Goal: Check status: Check status

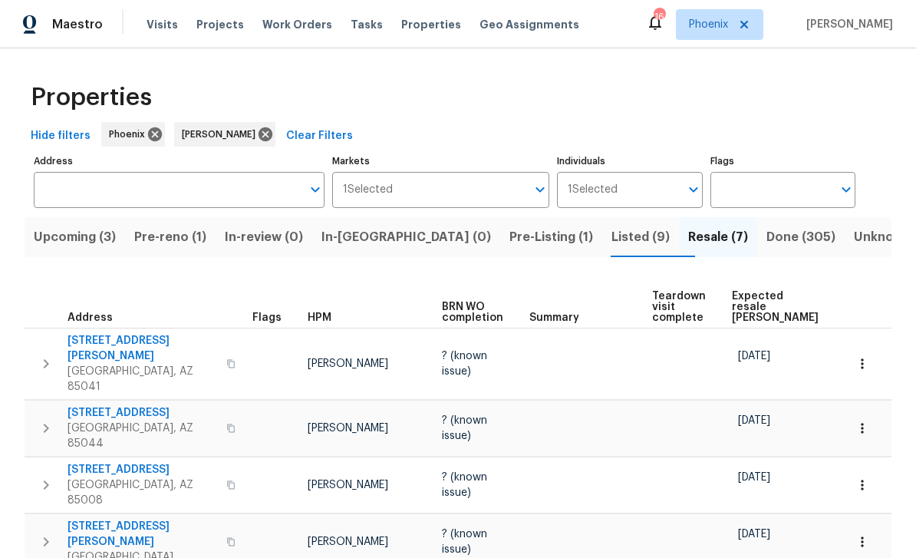
click at [510, 233] on span "Pre-Listing (1)" at bounding box center [552, 236] width 84 height 21
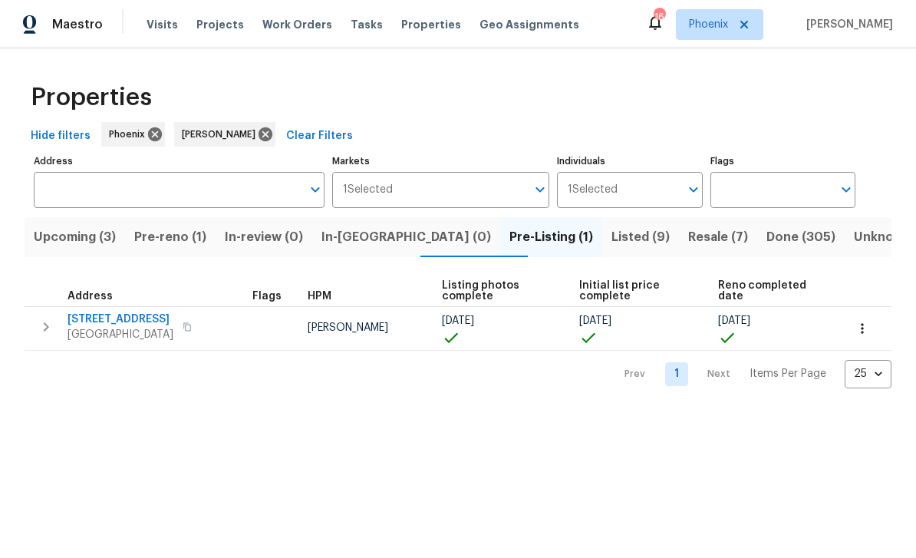
click at [113, 325] on span "1107 N Cherry" at bounding box center [121, 319] width 106 height 15
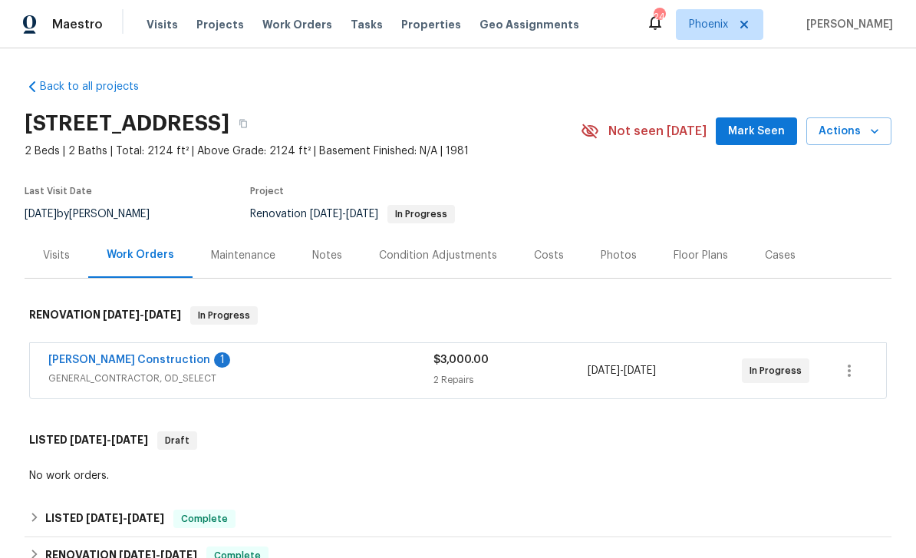
click at [130, 361] on link "Strasser Construction" at bounding box center [129, 360] width 162 height 11
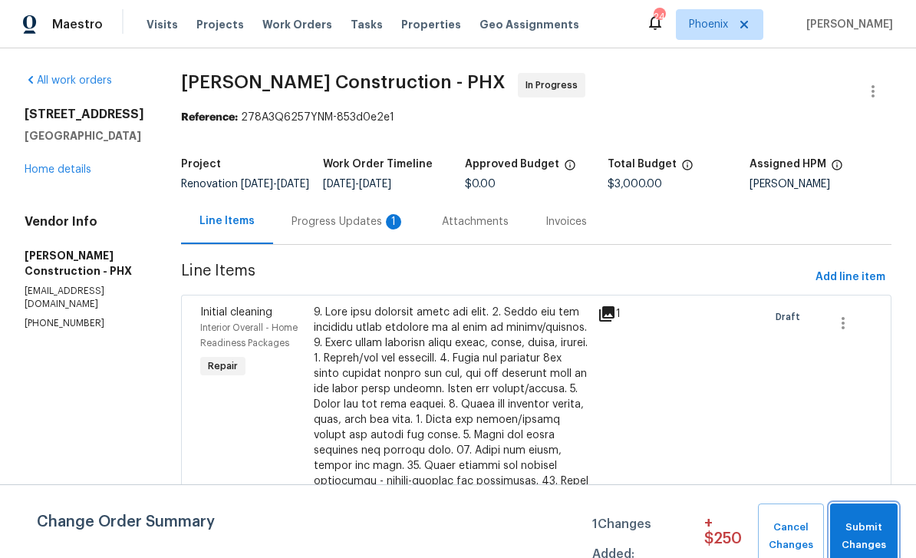
click at [881, 533] on span "Submit Changes" at bounding box center [864, 536] width 52 height 35
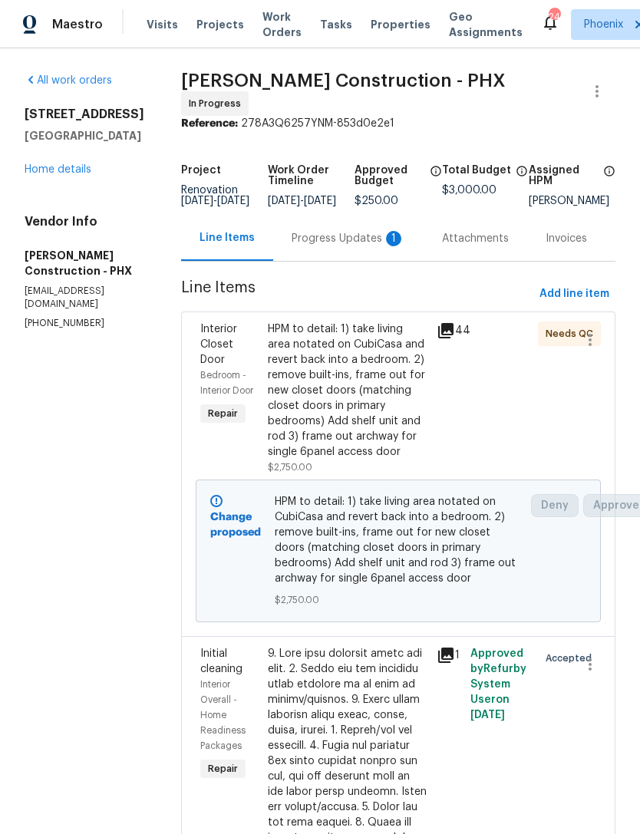
click at [56, 173] on link "Home details" at bounding box center [58, 169] width 67 height 11
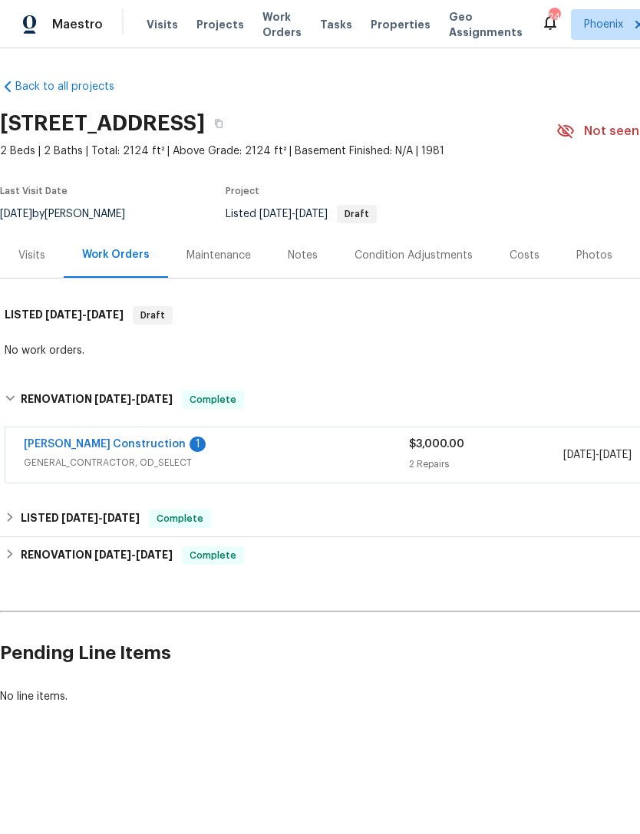
click at [94, 443] on link "Strasser Construction" at bounding box center [105, 444] width 162 height 11
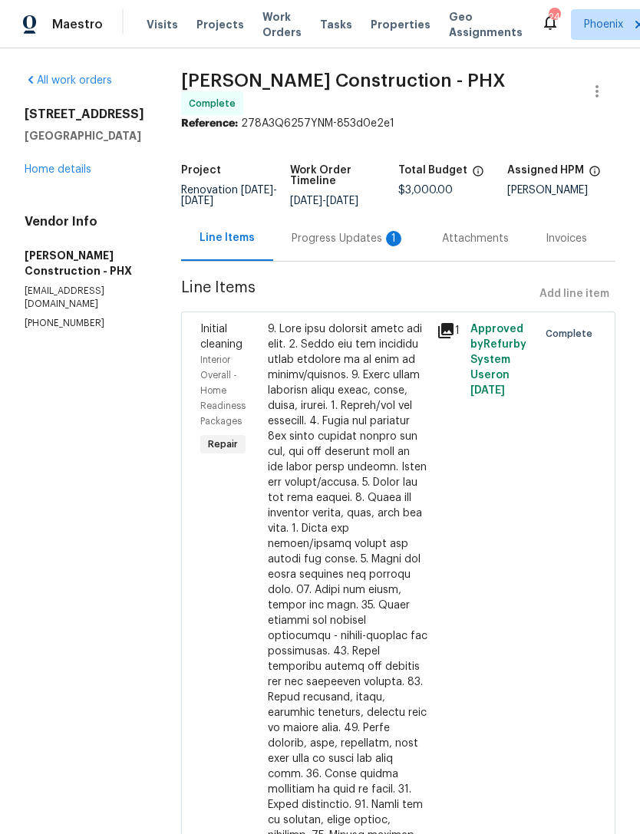
click at [342, 237] on div "Progress Updates 1" at bounding box center [349, 238] width 114 height 15
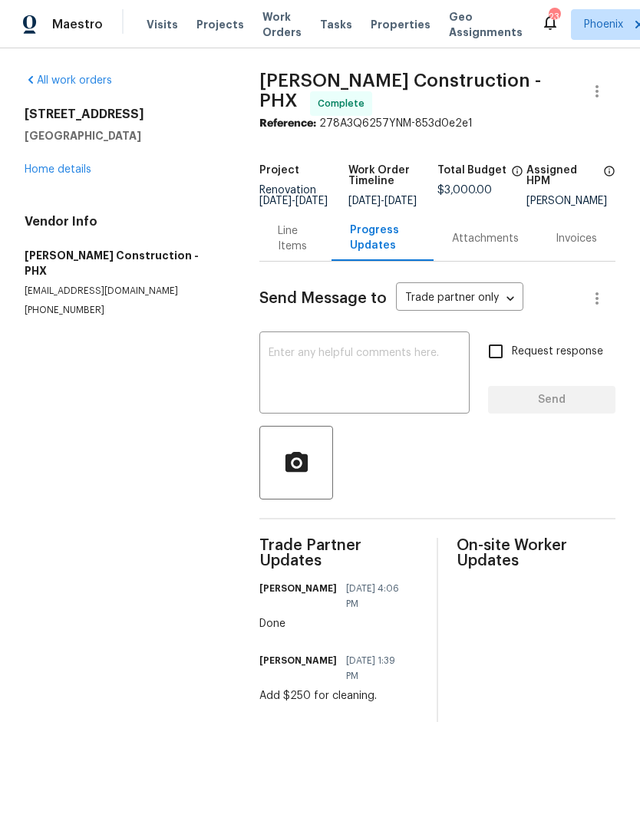
click at [58, 183] on div "All work orders 1107 N Cherry Mesa, AZ 85201 Home details Vendor Info Strasser …" at bounding box center [124, 195] width 198 height 244
click at [53, 171] on link "Home details" at bounding box center [58, 169] width 67 height 11
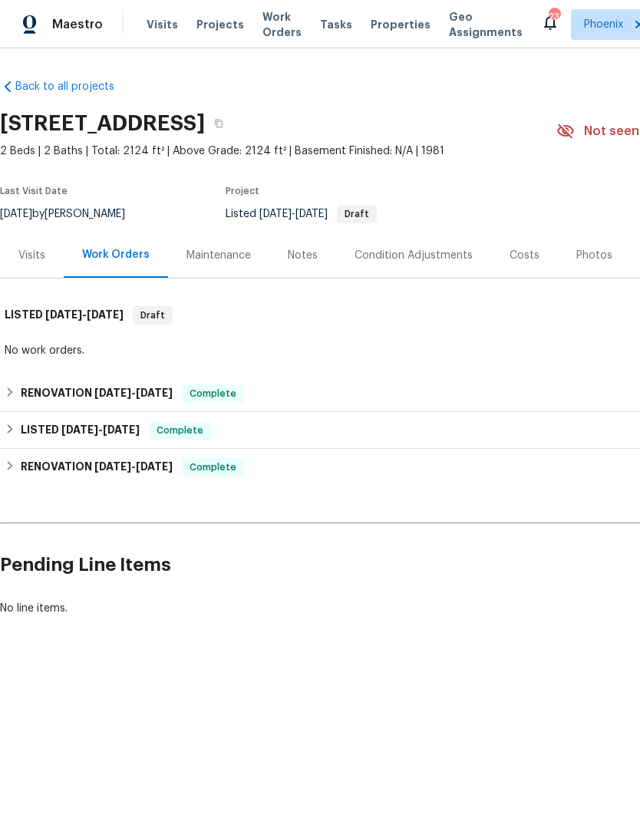
click at [597, 249] on div "Photos" at bounding box center [594, 255] width 36 height 15
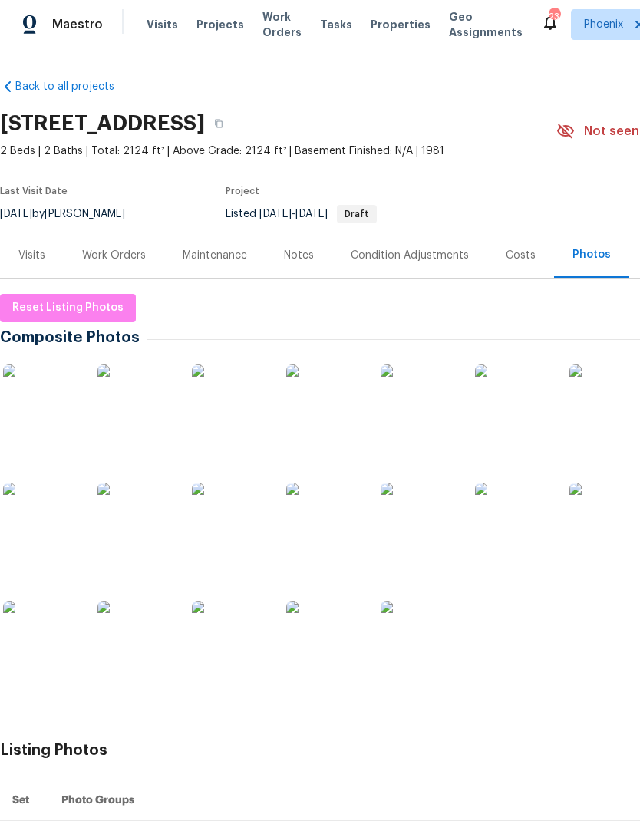
click at [113, 262] on div "Work Orders" at bounding box center [114, 255] width 64 height 15
